Goal: Information Seeking & Learning: Learn about a topic

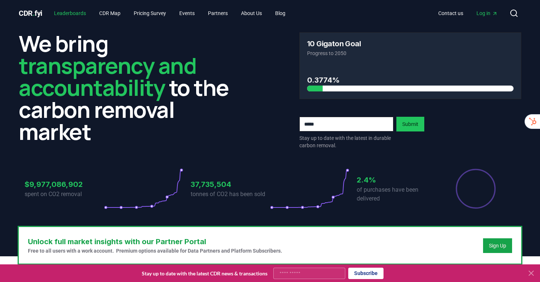
click at [72, 15] on link "Leaderboards" at bounding box center [70, 13] width 44 height 13
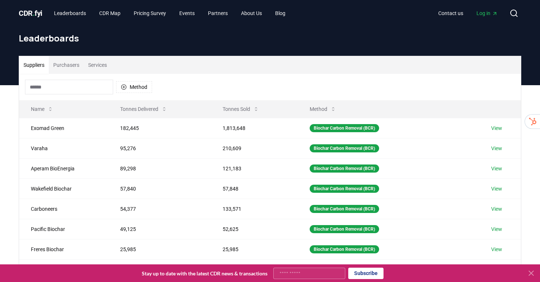
click at [107, 65] on button "Services" at bounding box center [98, 65] width 28 height 18
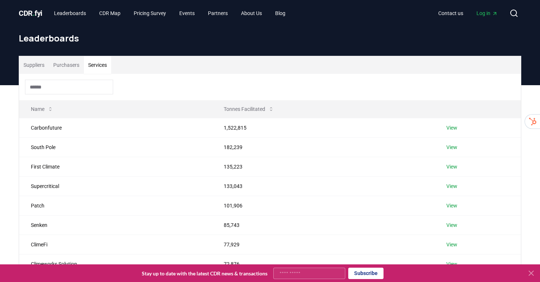
click at [107, 65] on button "Services" at bounding box center [98, 65] width 28 height 18
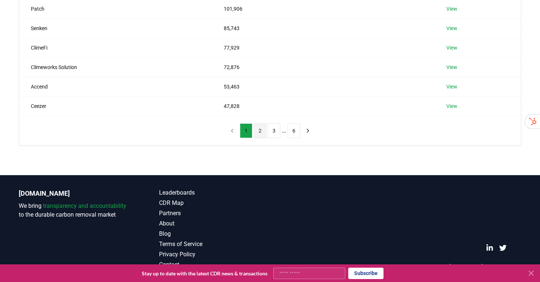
click at [264, 133] on button "2" at bounding box center [260, 130] width 12 height 15
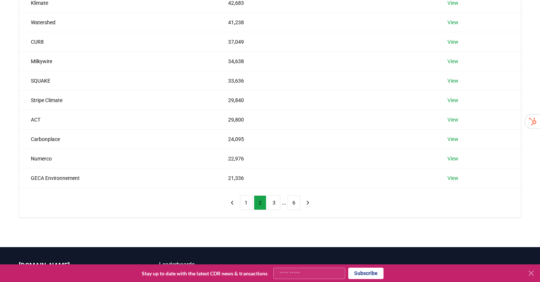
scroll to position [147, 0]
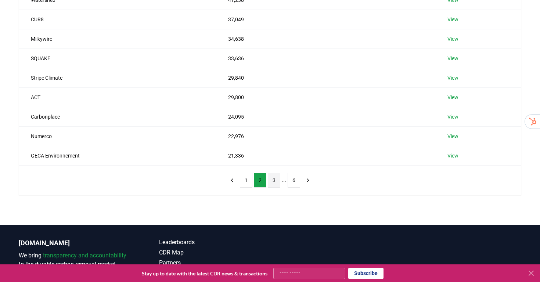
click at [271, 180] on button "3" at bounding box center [274, 180] width 12 height 15
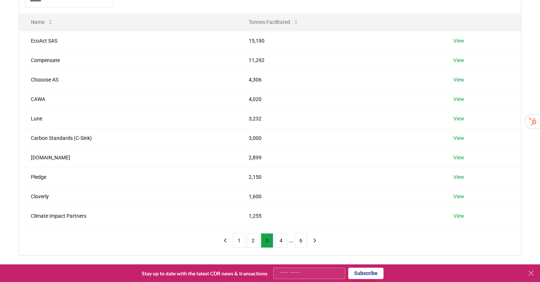
scroll to position [86, 0]
click at [283, 240] on button "4" at bounding box center [281, 241] width 12 height 15
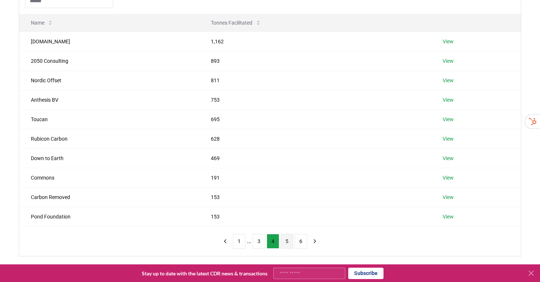
click at [288, 241] on button "5" at bounding box center [287, 241] width 12 height 15
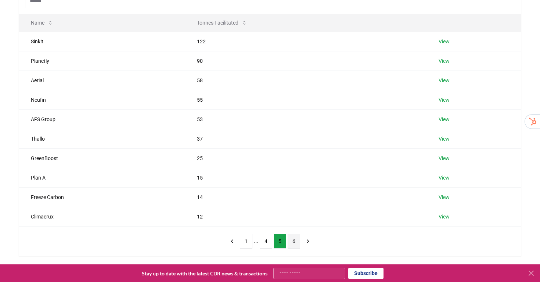
click at [294, 242] on button "6" at bounding box center [294, 241] width 12 height 15
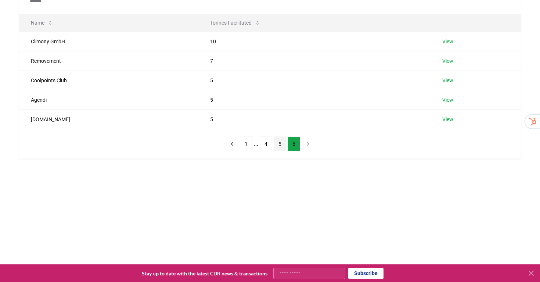
click at [281, 147] on button "5" at bounding box center [280, 144] width 12 height 15
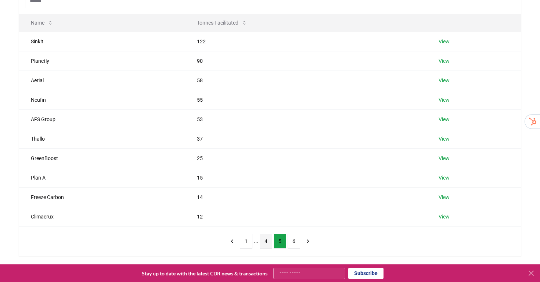
click at [262, 235] on button "4" at bounding box center [266, 241] width 12 height 15
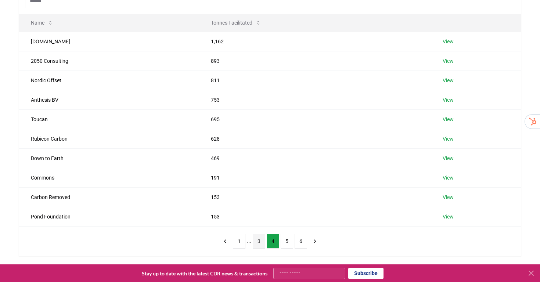
click at [260, 242] on button "3" at bounding box center [259, 241] width 12 height 15
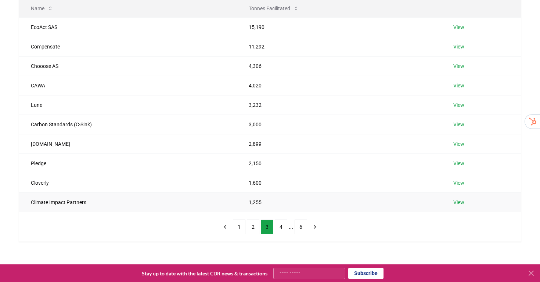
scroll to position [124, 0]
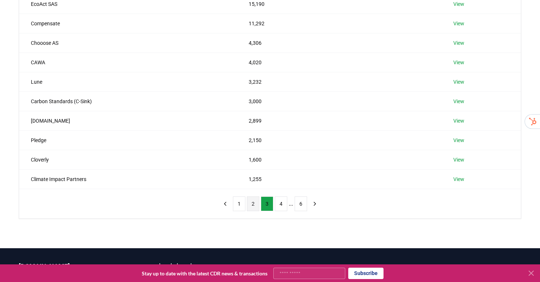
click at [254, 208] on button "2" at bounding box center [253, 204] width 12 height 15
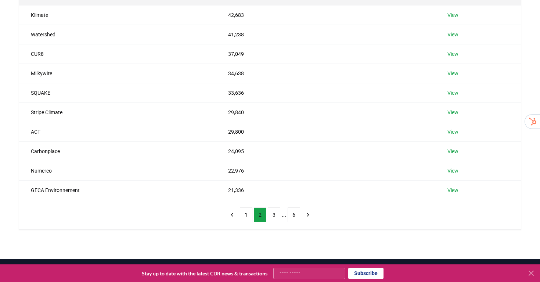
scroll to position [115, 0]
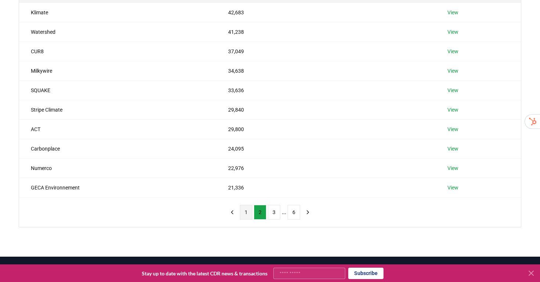
click at [244, 212] on button "1" at bounding box center [246, 212] width 12 height 15
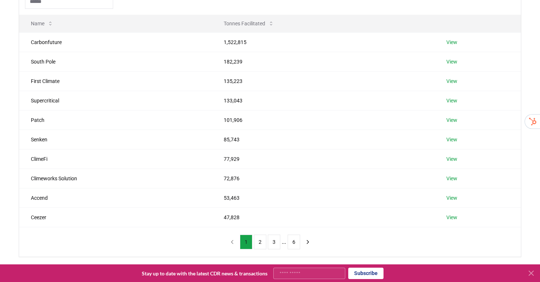
scroll to position [78, 0]
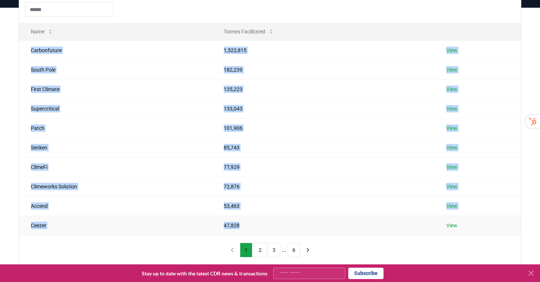
drag, startPoint x: 26, startPoint y: 49, endPoint x: 295, endPoint y: 230, distance: 324.0
click at [295, 230] on tbody "Carbonfuture 1,522,815 View South Pole 182,239 View First Climate 135,223 View …" at bounding box center [270, 137] width 502 height 195
copy tbody "Carbonfuture 1,522,815 View South Pole 182,239 View First Climate 135,223 View …"
click at [260, 248] on button "2" at bounding box center [260, 250] width 12 height 15
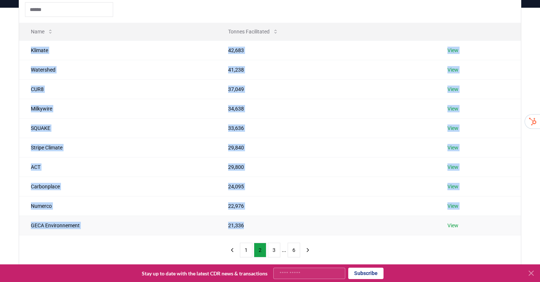
drag, startPoint x: 29, startPoint y: 48, endPoint x: 250, endPoint y: 223, distance: 282.2
click at [250, 223] on tbody "Klimate 42,683 View Watershed 41,238 View CUR8 37,049 View Milkywire 34,638 Vie…" at bounding box center [270, 137] width 502 height 195
copy tbody "Klimate 42,683 View Watershed 41,238 View CUR8 37,049 View Milkywire 34,638 Vie…"
click at [275, 250] on button "3" at bounding box center [274, 250] width 12 height 15
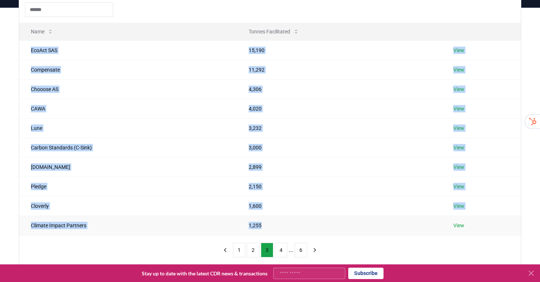
drag, startPoint x: 27, startPoint y: 49, endPoint x: 274, endPoint y: 230, distance: 306.6
click at [274, 230] on tbody "EcoAct SAS 15,190 View Compensate 11,292 View Chooose AS 4,306 View CAWA 4,020 …" at bounding box center [270, 137] width 502 height 195
copy tbody "EcoAct SAS 15,190 View Compensate 11,292 View Chooose AS 4,306 View CAWA 4,020 …"
